Goal: Task Accomplishment & Management: Complete application form

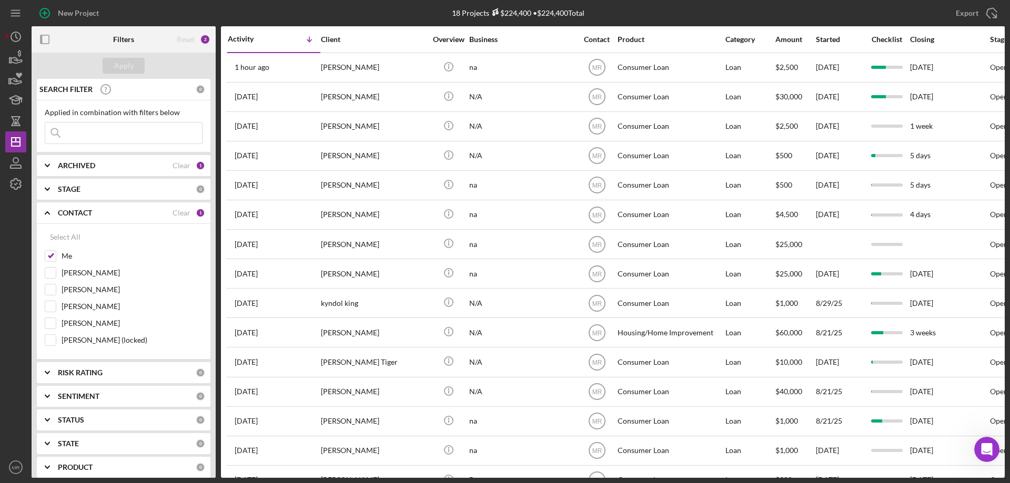
scroll to position [2, 0]
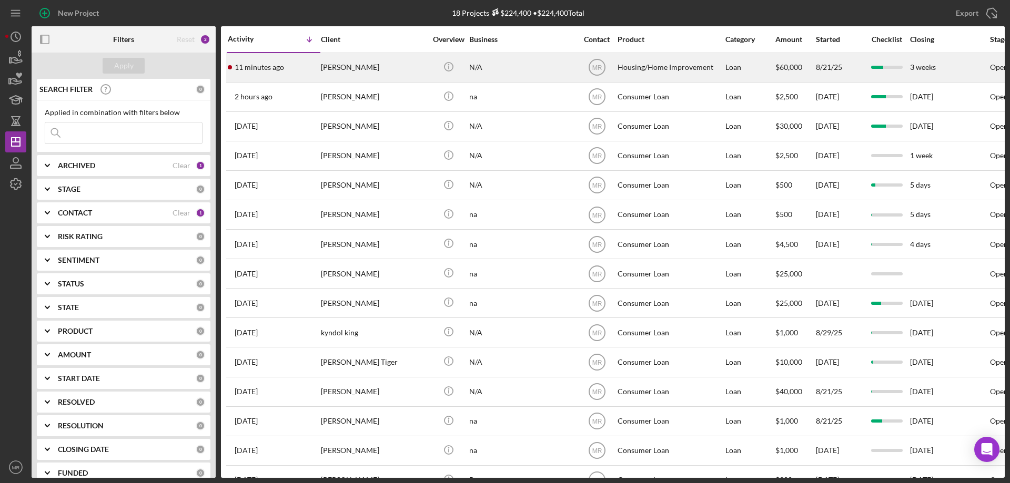
click at [399, 60] on div "[PERSON_NAME]" at bounding box center [373, 68] width 105 height 28
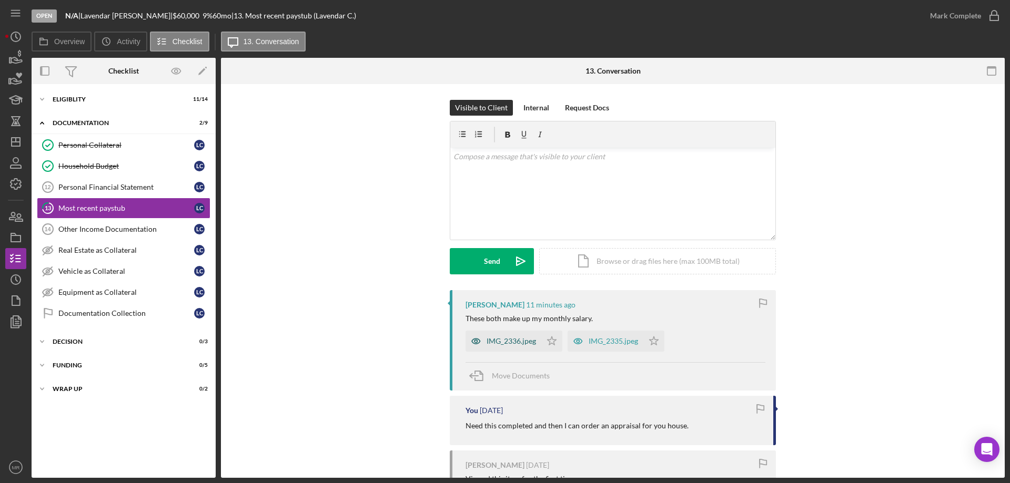
click at [515, 344] on div "IMG_2336.jpeg" at bounding box center [510, 341] width 49 height 8
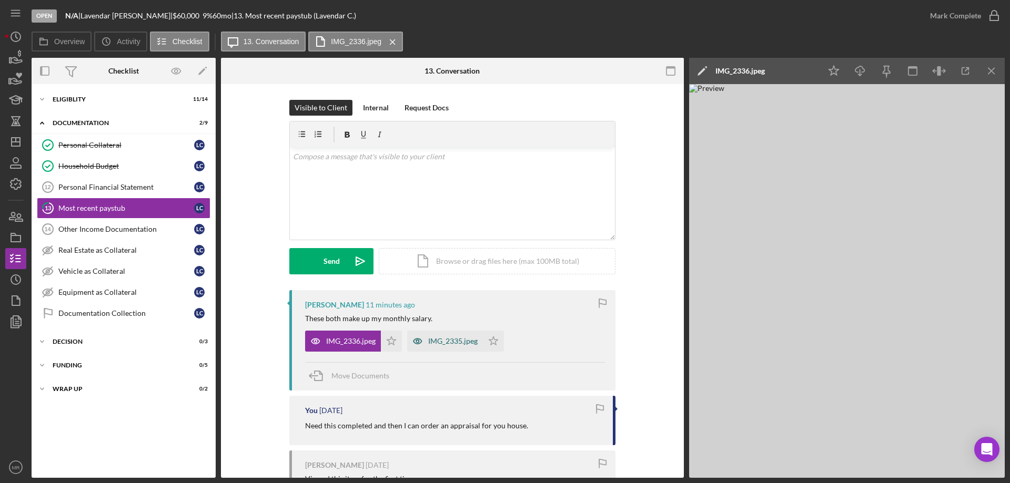
click at [449, 340] on div "IMG_2335.jpeg" at bounding box center [452, 341] width 49 height 8
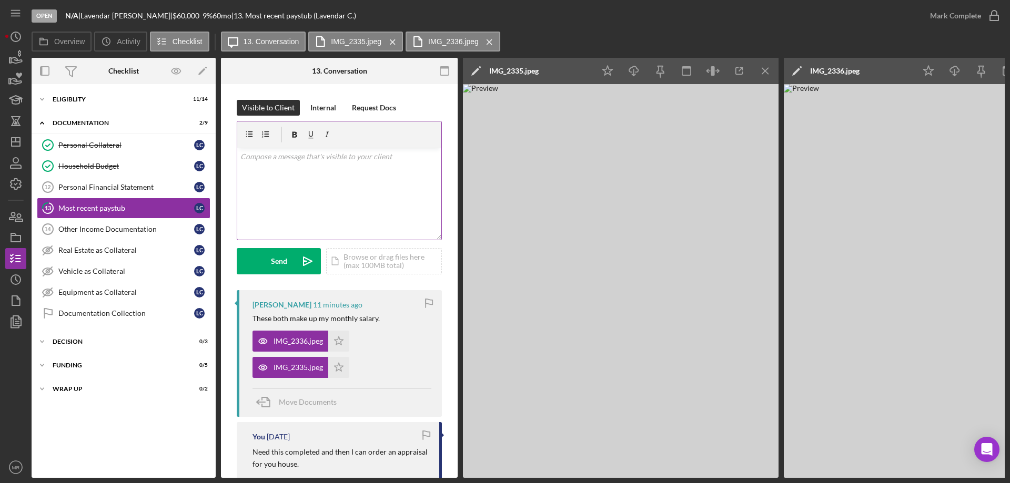
click at [278, 186] on div "v Color teal Color pink Remove color Add row above Add row below Add column bef…" at bounding box center [339, 194] width 204 height 92
click at [257, 154] on p "These are for the month of August?" at bounding box center [339, 157] width 198 height 12
click at [270, 155] on p "These are for the month of August?" at bounding box center [339, 157] width 198 height 12
click at [272, 252] on div "Send" at bounding box center [279, 261] width 16 height 26
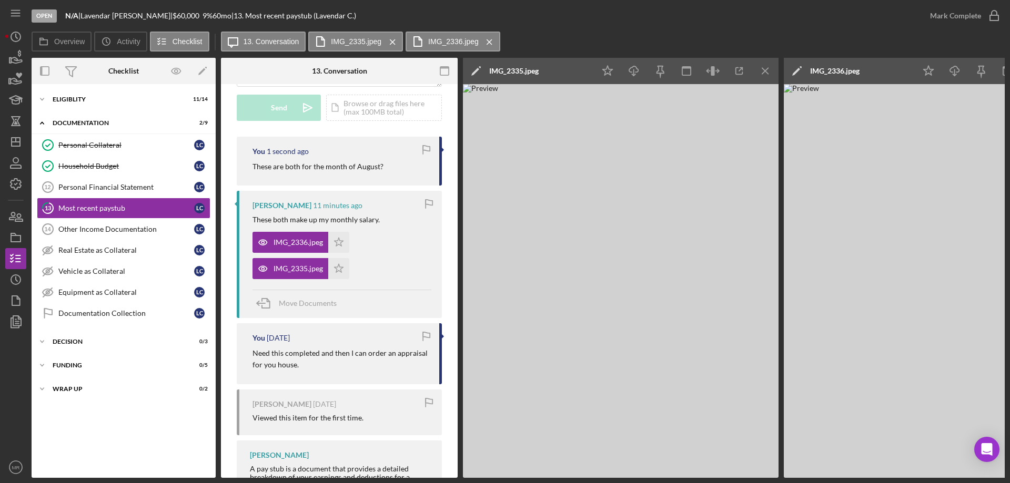
scroll to position [158, 0]
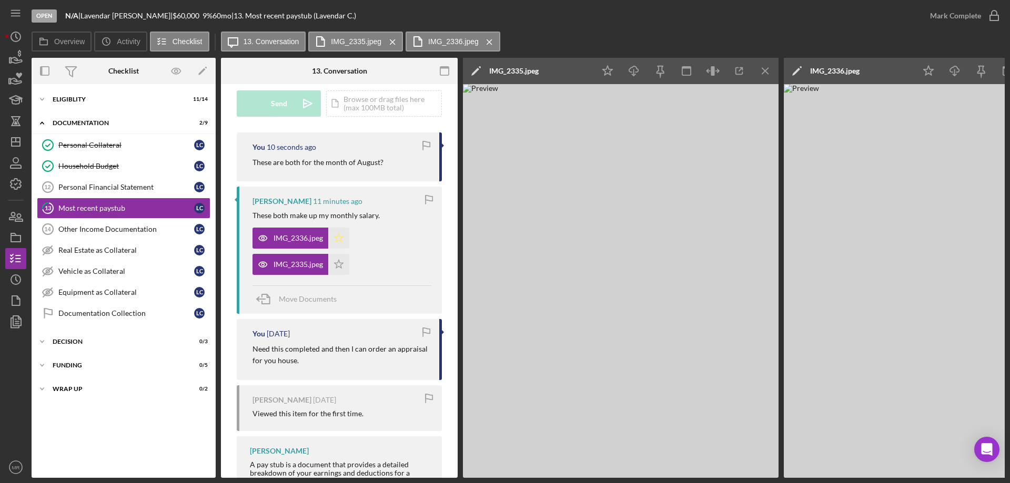
drag, startPoint x: 340, startPoint y: 237, endPoint x: 344, endPoint y: 260, distance: 22.9
click at [340, 238] on icon "Icon/Star" at bounding box center [338, 238] width 21 height 21
click at [338, 262] on polygon "button" at bounding box center [338, 264] width 9 height 8
click at [86, 186] on div "Personal Financial Statement" at bounding box center [126, 187] width 136 height 8
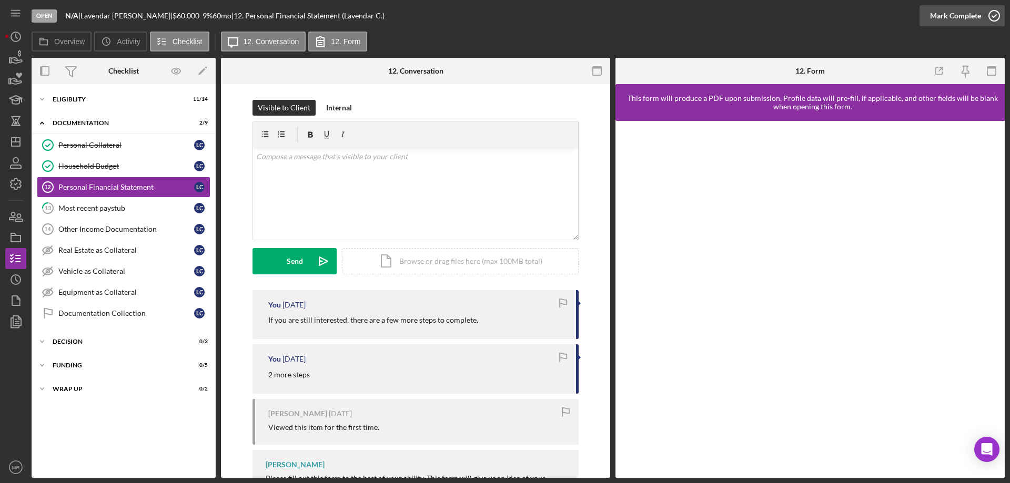
click at [996, 15] on icon "button" at bounding box center [994, 16] width 26 height 26
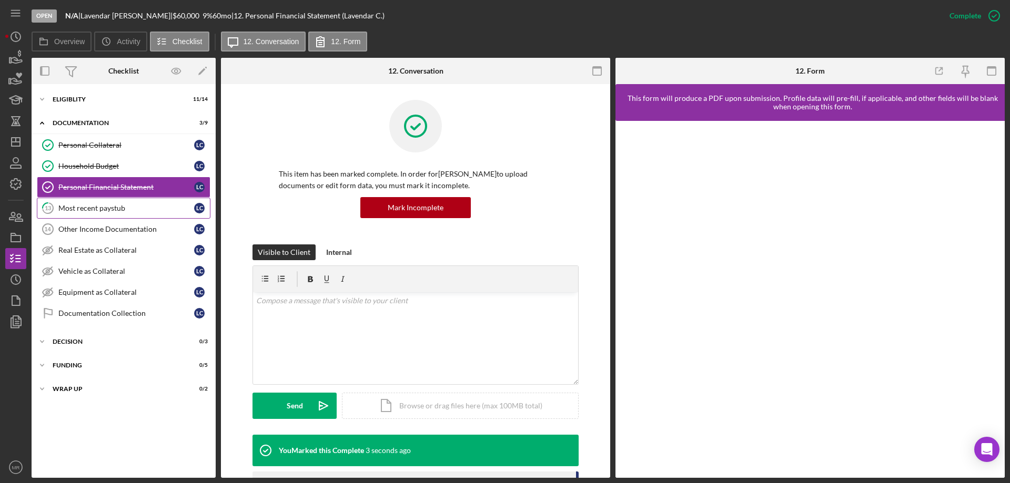
click at [80, 204] on div "Most recent paystub" at bounding box center [126, 208] width 136 height 8
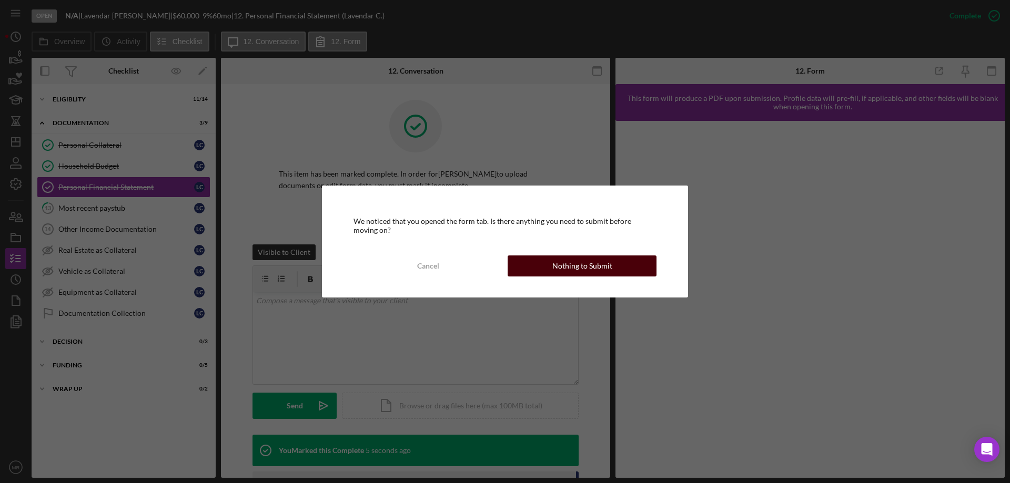
drag, startPoint x: 590, startPoint y: 262, endPoint x: 649, endPoint y: 256, distance: 59.8
click at [590, 262] on div "Nothing to Submit" at bounding box center [582, 266] width 60 height 21
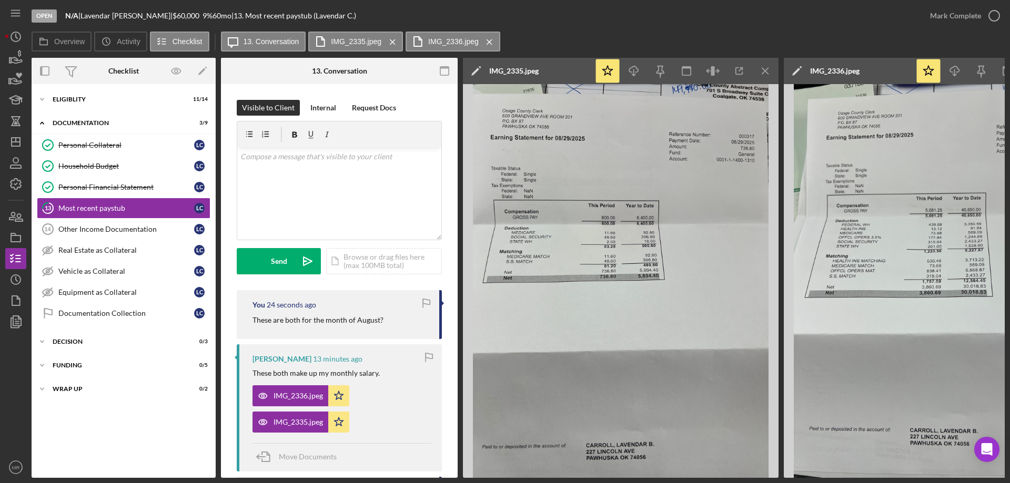
click at [770, 69] on icon "Icon/Menu Close" at bounding box center [766, 71] width 24 height 24
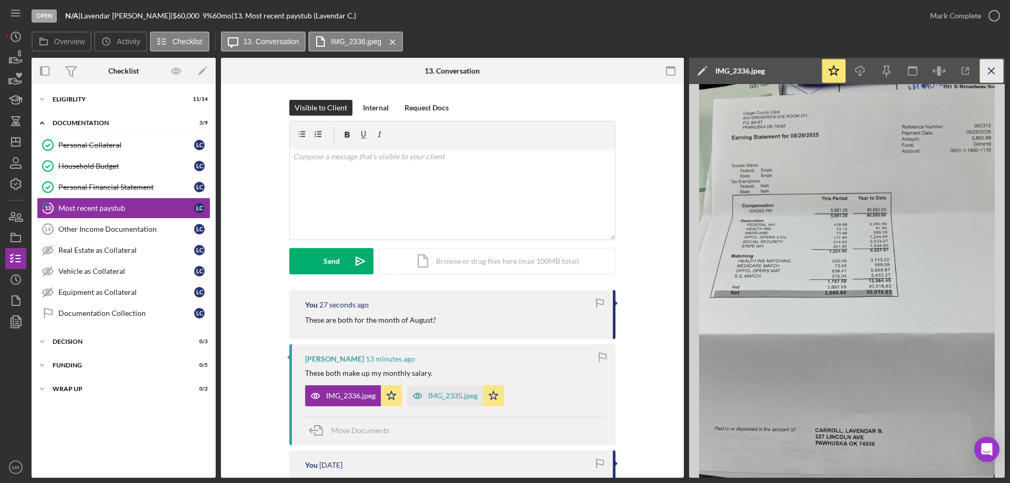
click at [993, 68] on icon "Icon/Menu Close" at bounding box center [992, 71] width 24 height 24
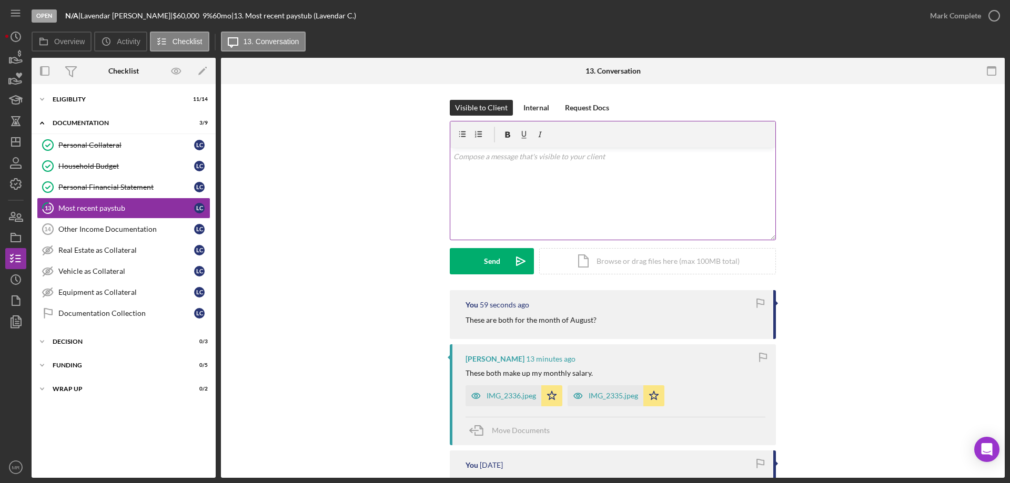
click at [512, 177] on div "v Color teal Color pink Remove color Add row above Add row below Add column bef…" at bounding box center [612, 194] width 325 height 92
click at [499, 256] on button "Send Icon/icon-invite-send" at bounding box center [492, 261] width 84 height 26
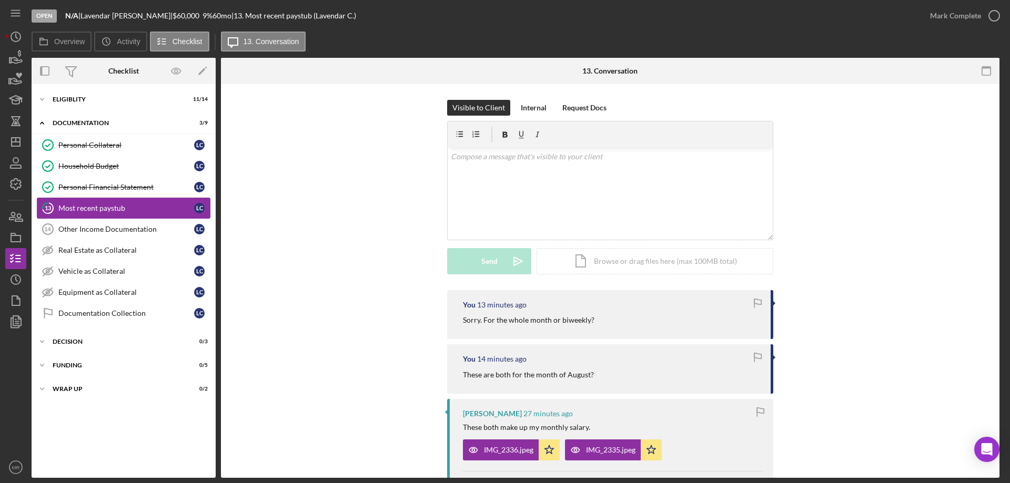
click at [83, 204] on div "Most recent paystub" at bounding box center [126, 208] width 136 height 8
click at [88, 194] on link "Personal Financial Statement Personal Financial Statement L C" at bounding box center [124, 187] width 174 height 21
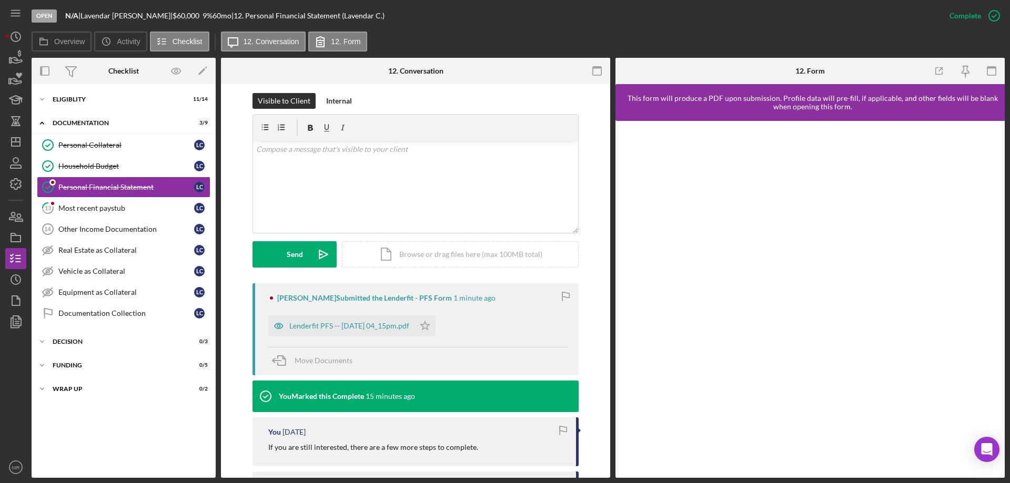
scroll to position [158, 0]
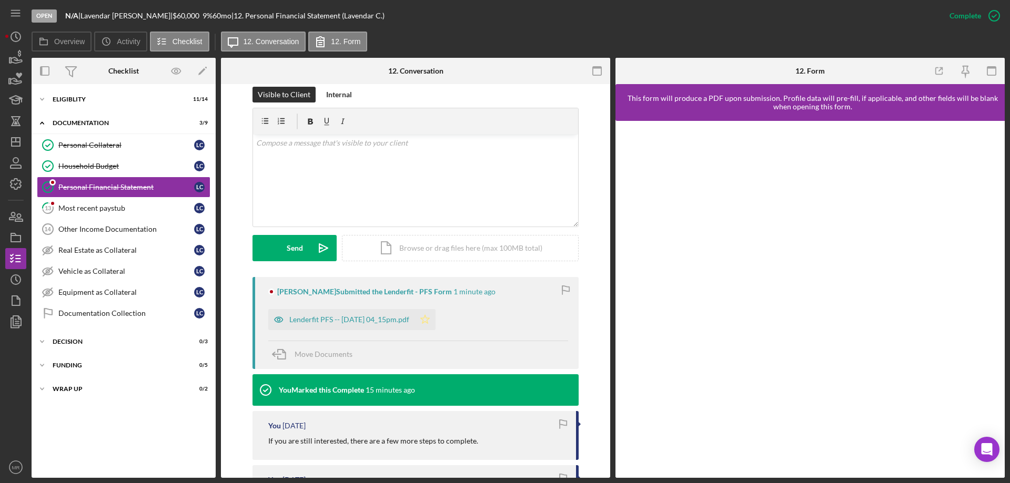
click at [435, 321] on icon "Icon/Star" at bounding box center [424, 319] width 21 height 21
click at [113, 208] on div "Most recent paystub" at bounding box center [126, 208] width 136 height 8
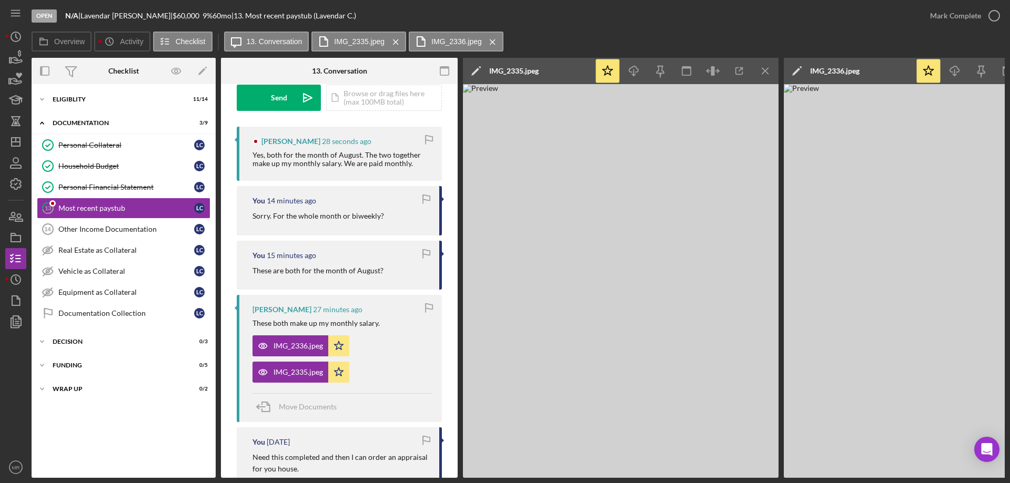
scroll to position [210, 0]
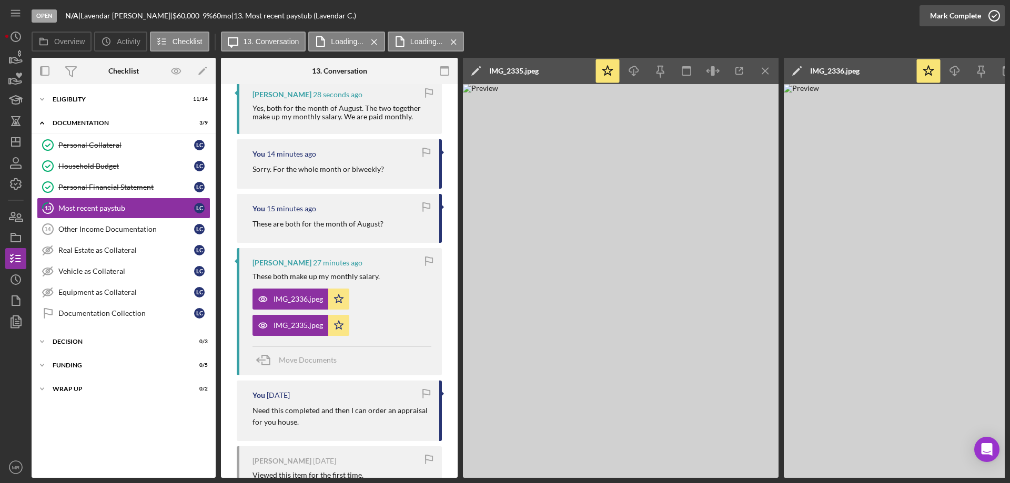
click at [992, 10] on icon "button" at bounding box center [994, 16] width 26 height 26
drag, startPoint x: 102, startPoint y: 313, endPoint x: 198, endPoint y: 304, distance: 96.7
click at [102, 313] on div "Documentation Collection" at bounding box center [126, 313] width 136 height 8
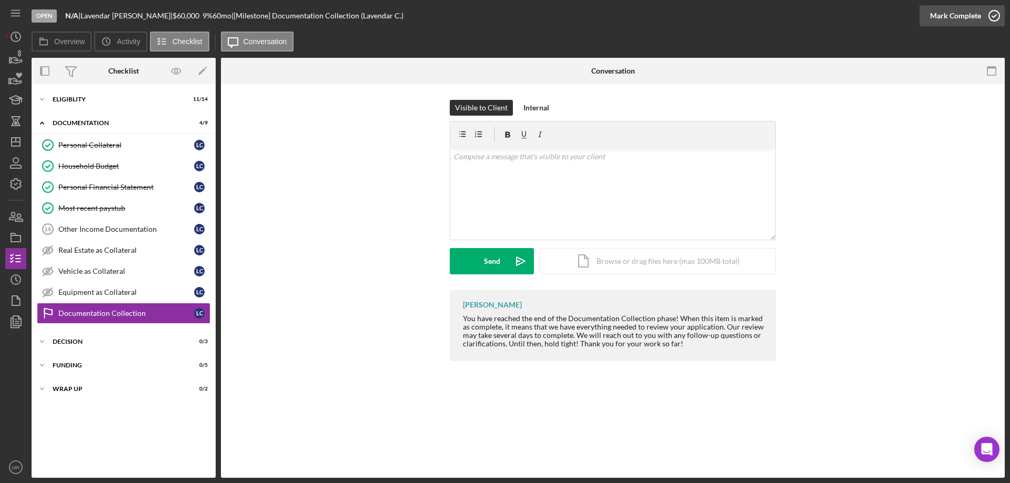
click at [998, 13] on icon "button" at bounding box center [994, 16] width 26 height 26
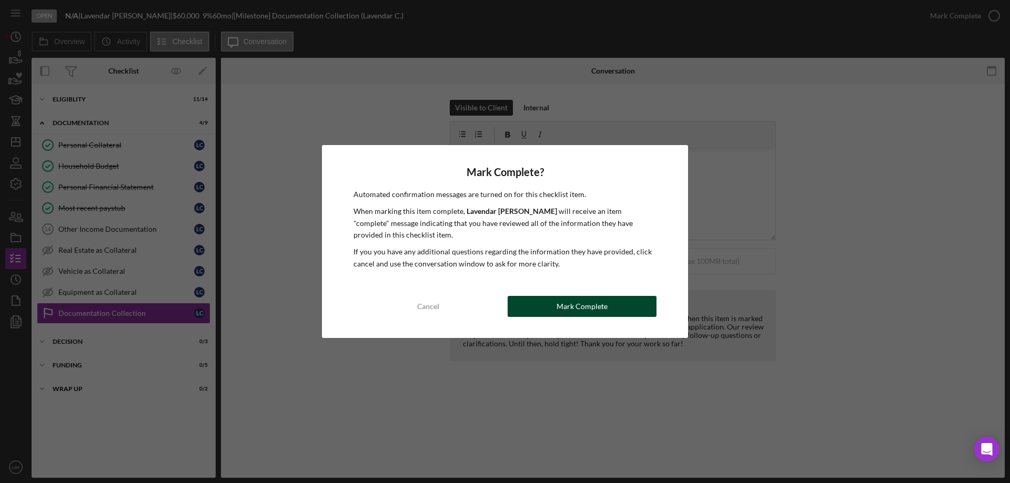
click at [597, 311] on div "Mark Complete" at bounding box center [581, 306] width 51 height 21
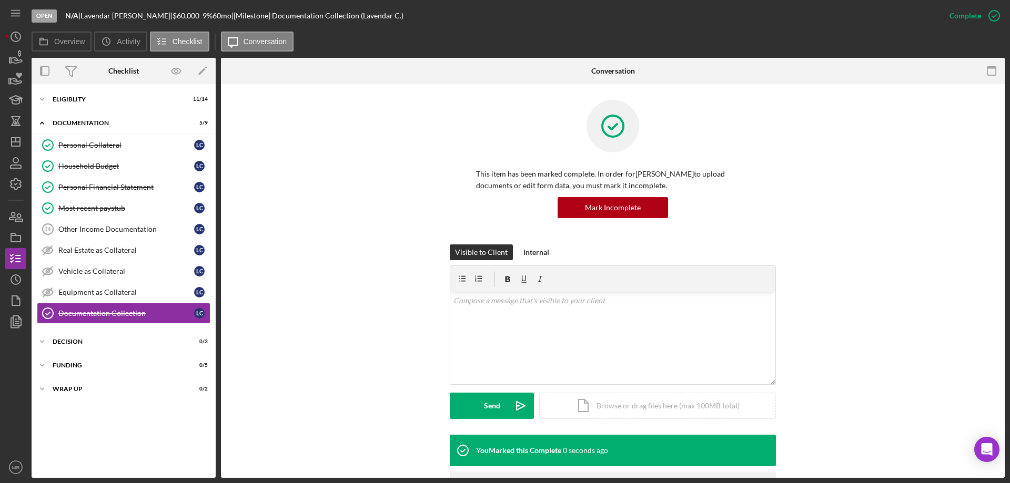
click at [362, 192] on div "This item has been marked complete. In order for Lavendar Carroll to upload doc…" at bounding box center [613, 172] width 752 height 145
click at [89, 166] on div "Household Budget" at bounding box center [126, 166] width 136 height 8
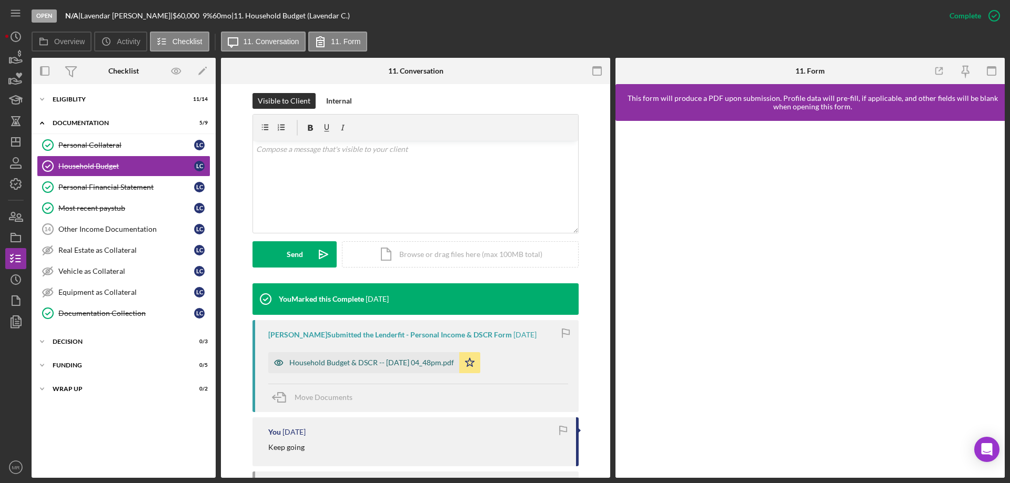
scroll to position [158, 0]
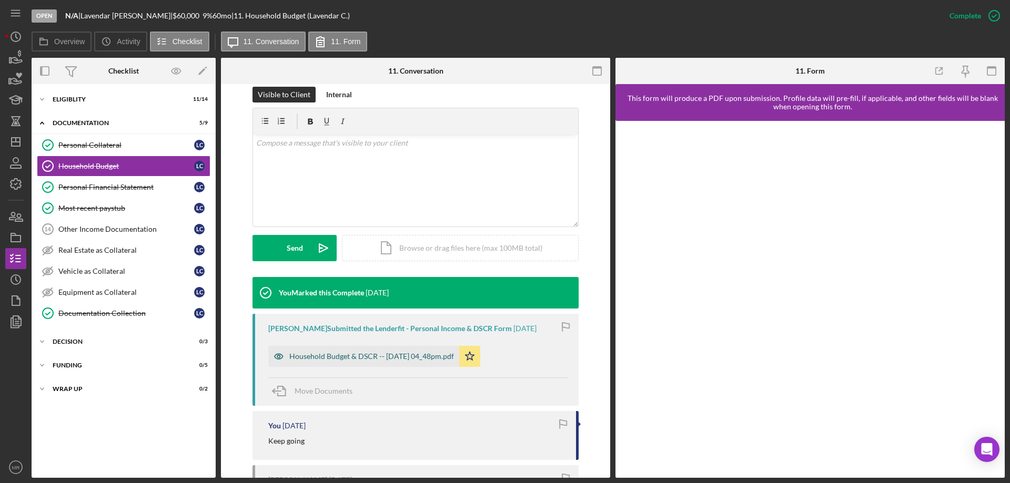
click at [377, 356] on div "Household Budget & DSCR -- 2025-08-25 04_48pm.pdf" at bounding box center [371, 356] width 165 height 8
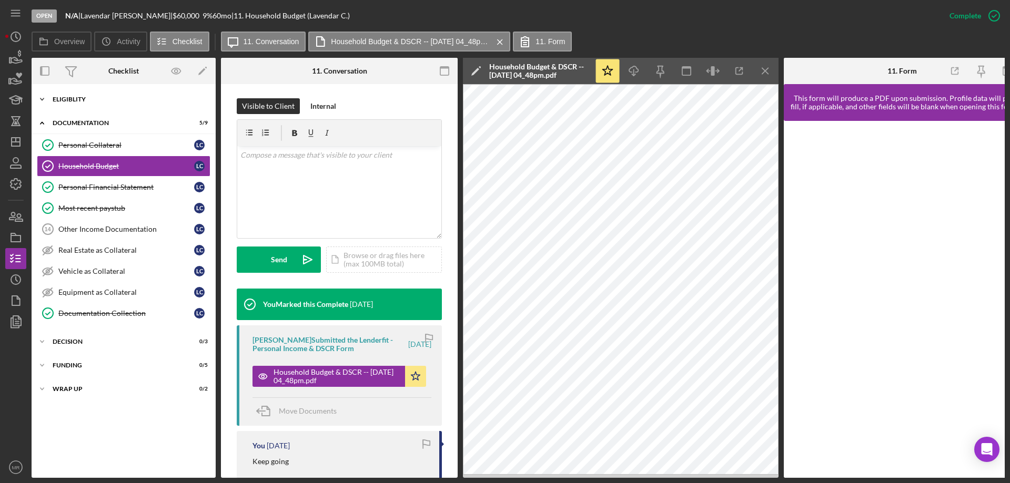
click at [74, 103] on div "Icon/Expander Eligiblity 11 / 14" at bounding box center [124, 99] width 184 height 21
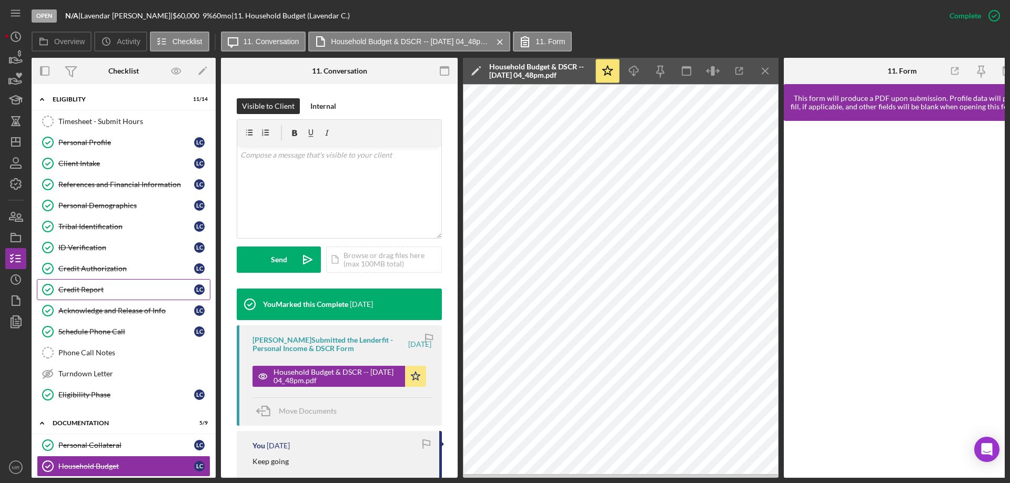
click at [81, 289] on div "Credit Report" at bounding box center [126, 290] width 136 height 8
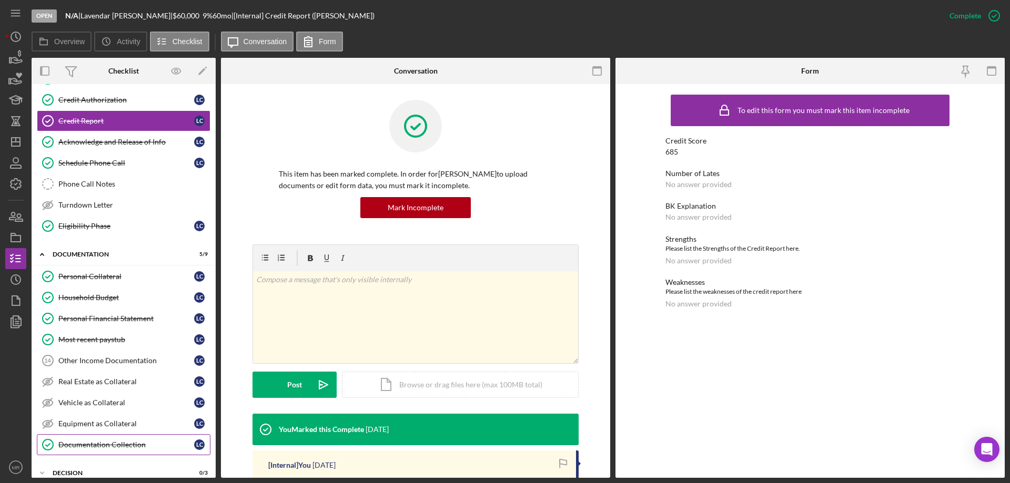
scroll to position [228, 0]
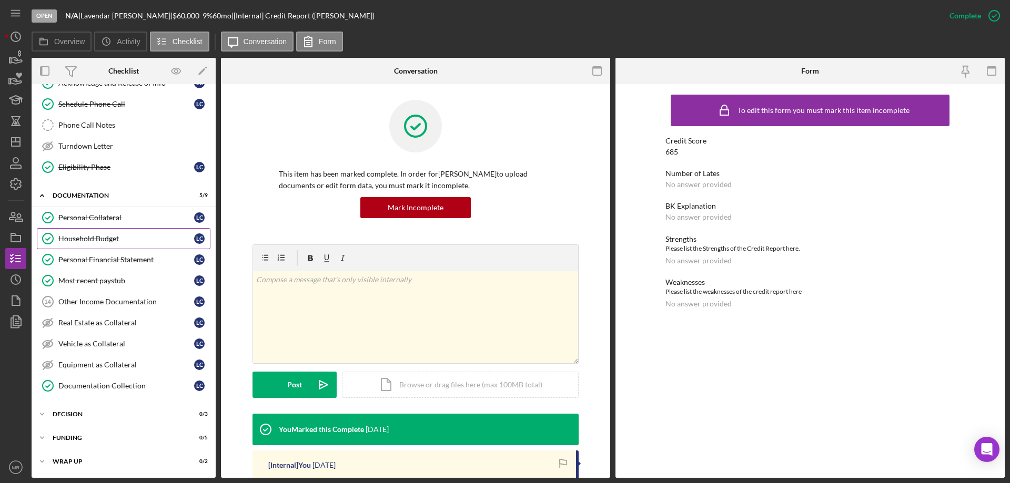
click at [94, 240] on div "Household Budget" at bounding box center [126, 239] width 136 height 8
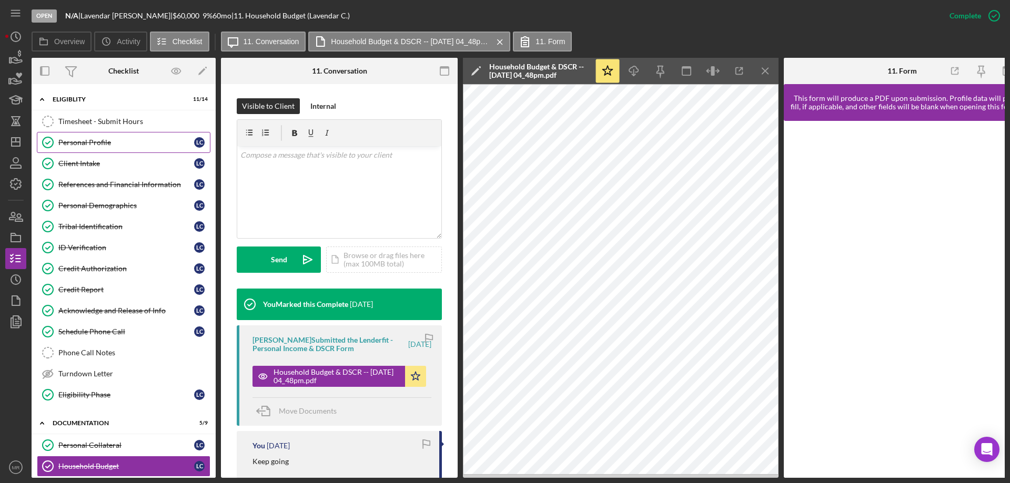
click at [98, 136] on link "Personal Profile Personal Profile L C" at bounding box center [124, 142] width 174 height 21
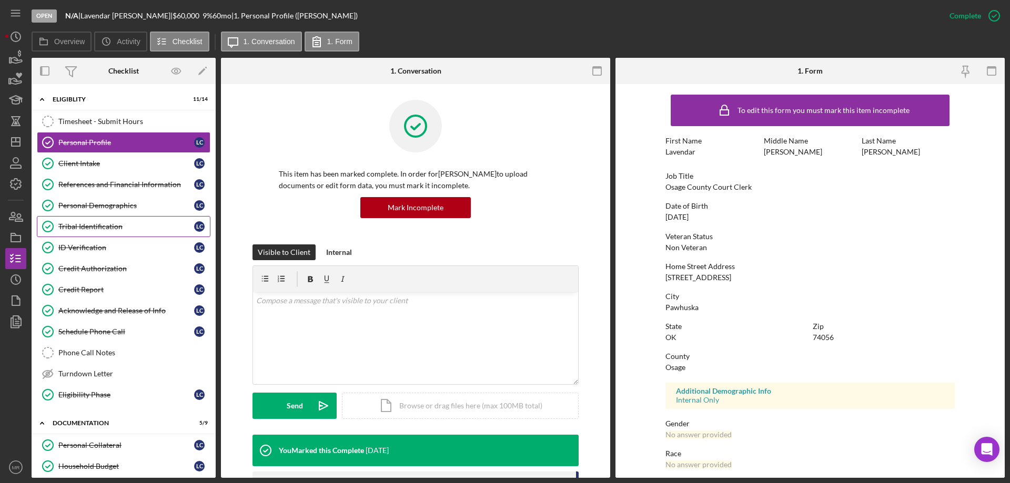
click at [87, 224] on div "Tribal Identification" at bounding box center [126, 226] width 136 height 8
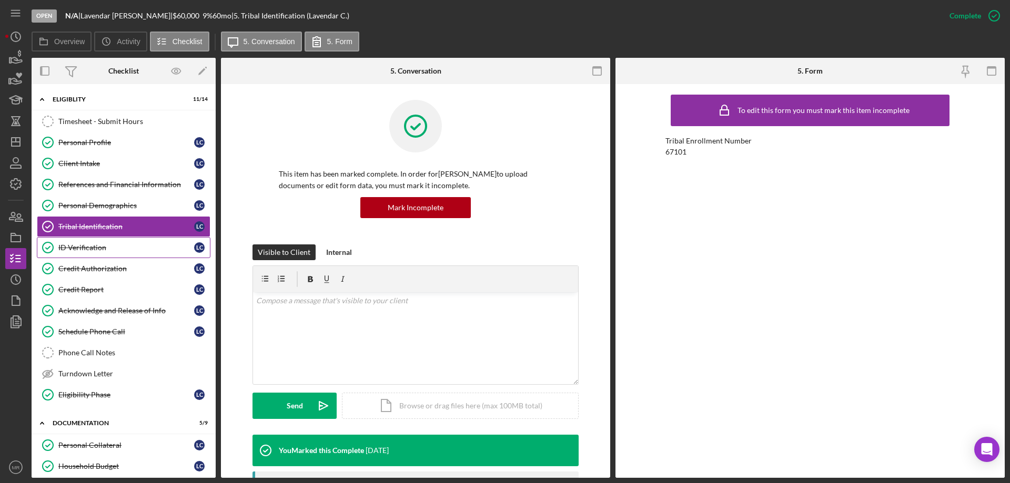
click at [93, 249] on div "ID Verification" at bounding box center [126, 248] width 136 height 8
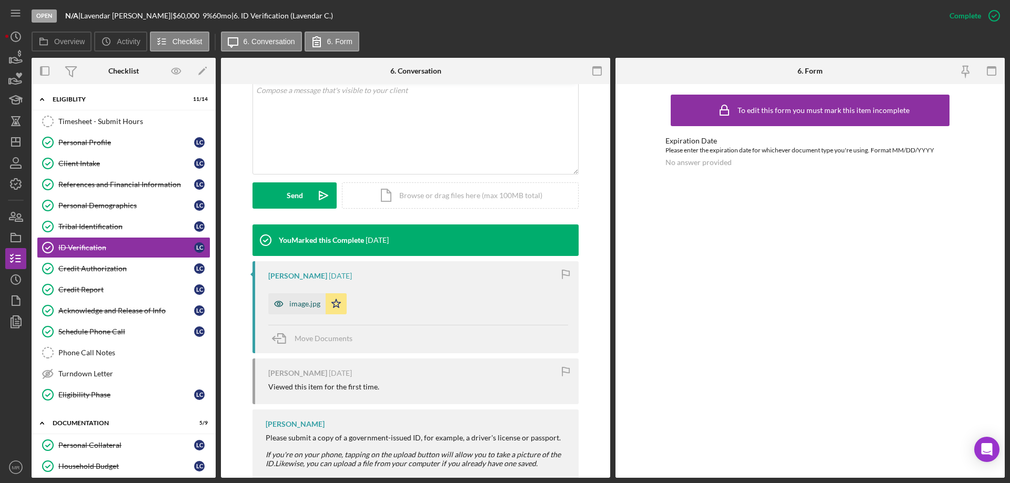
click at [299, 306] on div "image.jpg" at bounding box center [304, 304] width 31 height 8
